Goal: Information Seeking & Learning: Learn about a topic

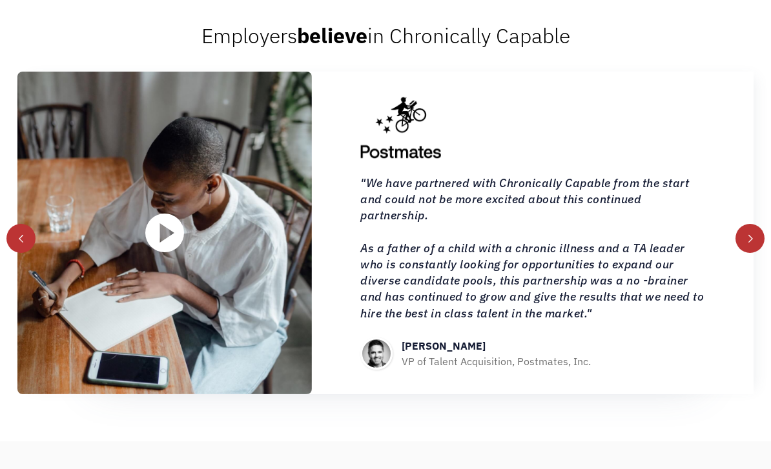
scroll to position [1355, 0]
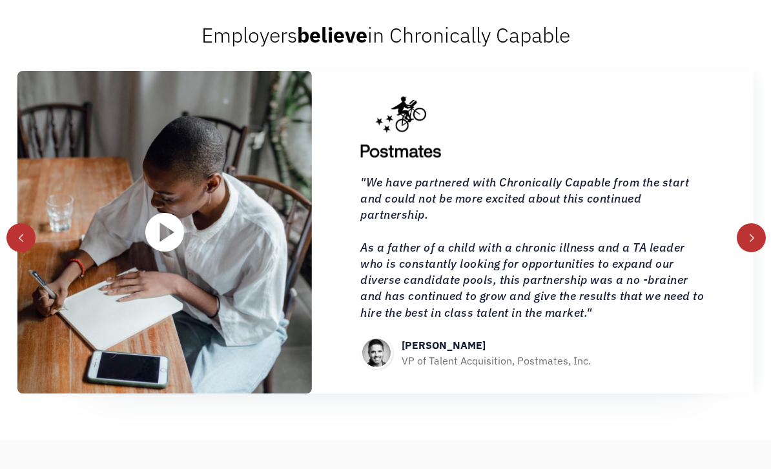
click at [743, 252] on div "next slide" at bounding box center [751, 237] width 29 height 29
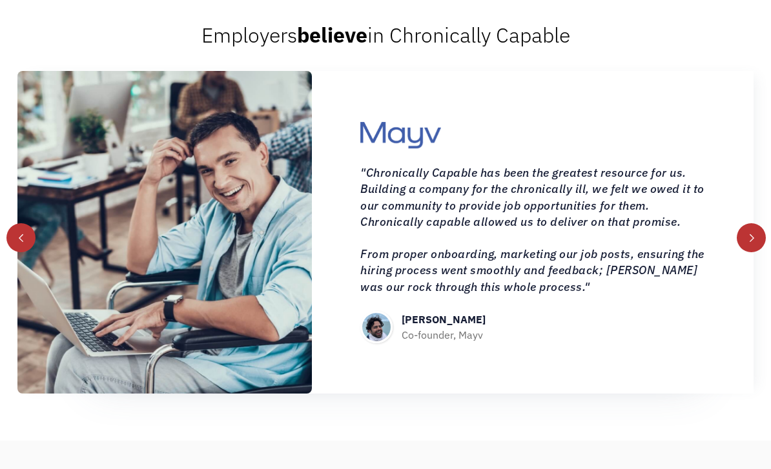
click at [742, 252] on div "next slide" at bounding box center [751, 237] width 29 height 29
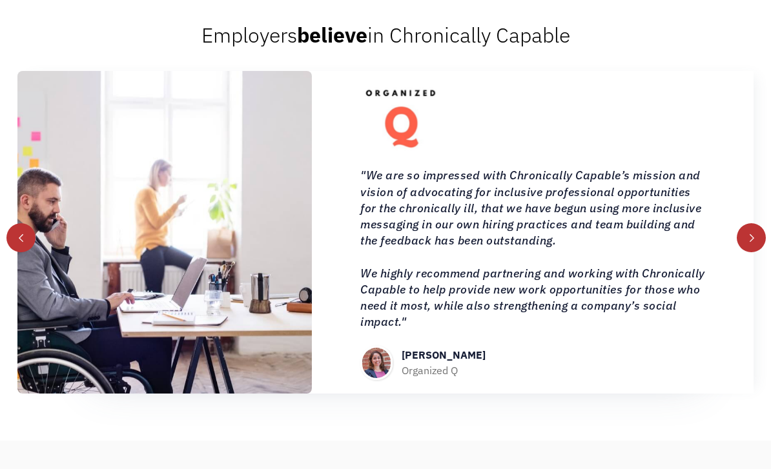
click at [741, 252] on div "next slide" at bounding box center [751, 237] width 29 height 29
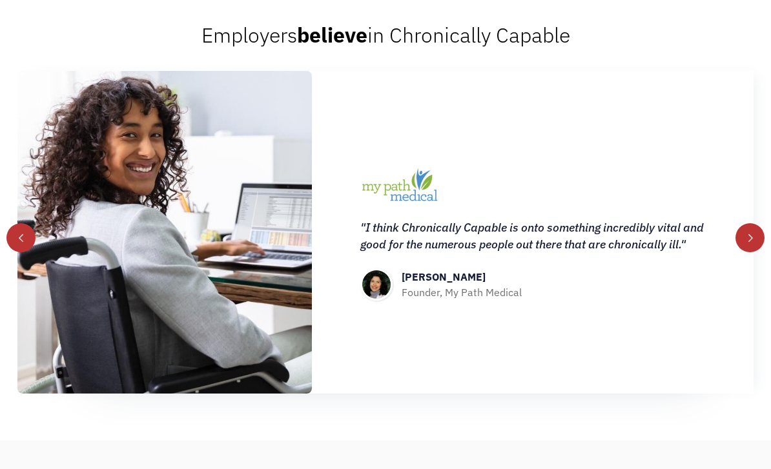
click at [733, 296] on div ""I think Chronically Capable is onto something incredibly vital and good for th…" at bounding box center [533, 232] width 442 height 323
click at [741, 252] on div "next slide" at bounding box center [751, 237] width 29 height 29
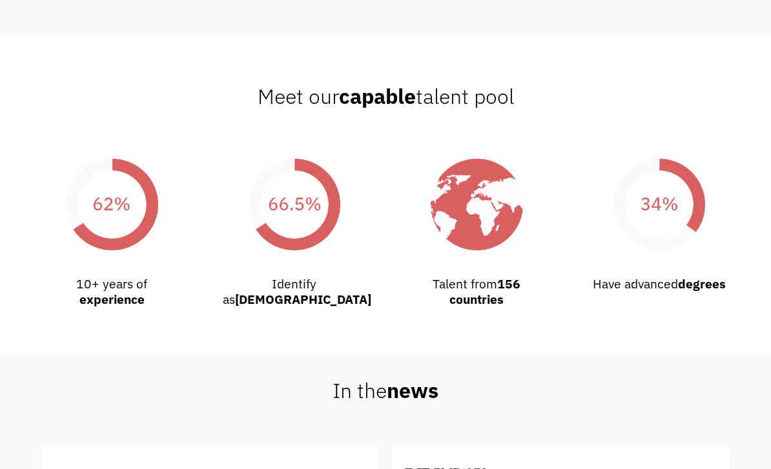
scroll to position [2176, 0]
click at [723, 277] on img at bounding box center [660, 205] width 144 height 144
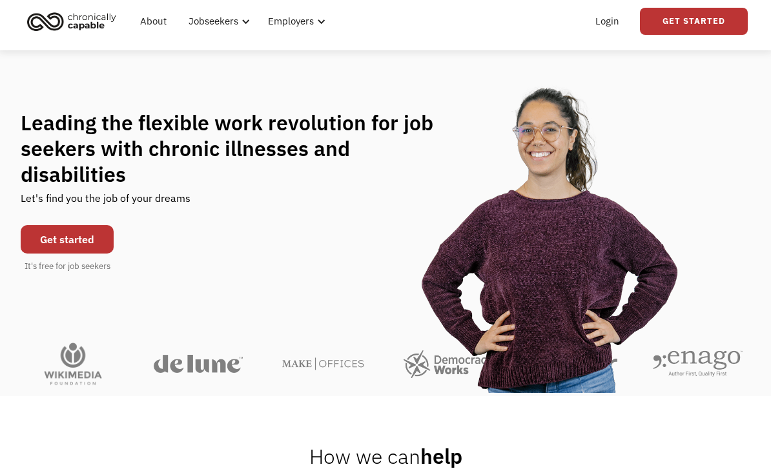
scroll to position [0, 0]
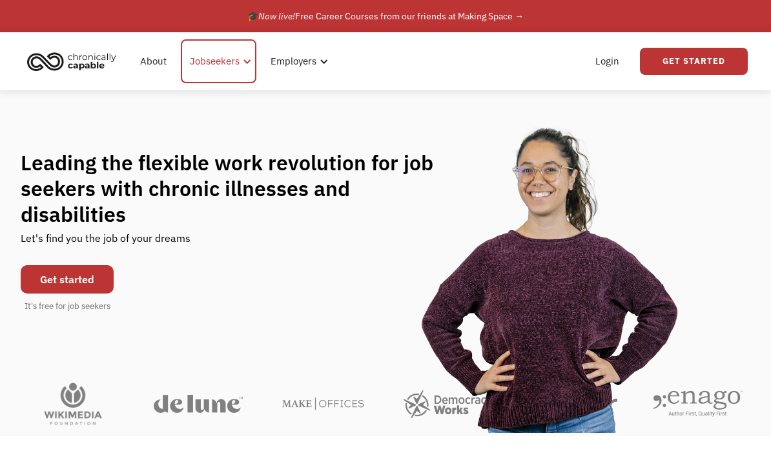
click at [253, 61] on div "Jobseekers" at bounding box center [219, 61] width 76 height 44
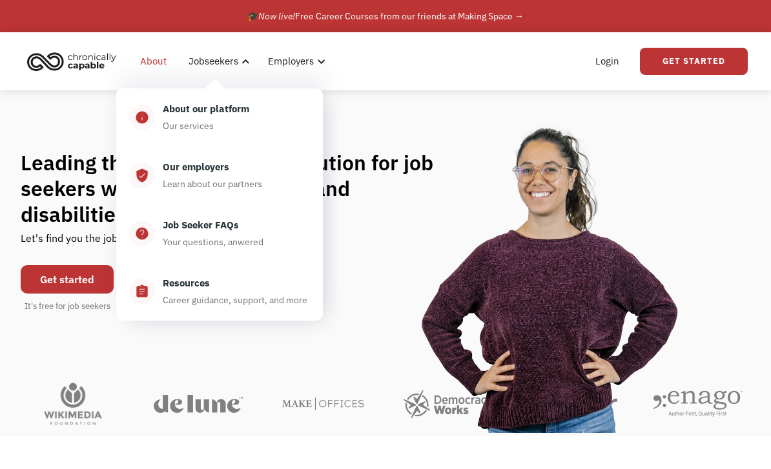
click at [163, 65] on link "About" at bounding box center [153, 61] width 42 height 41
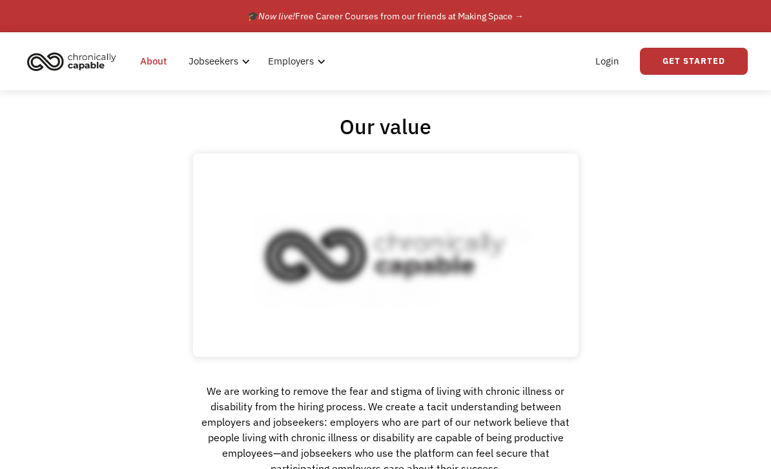
click at [526, 21] on link "🎓 Now live! Free Career Courses from our friends at Making Space →" at bounding box center [385, 16] width 771 height 32
